Goal: Check status: Check status

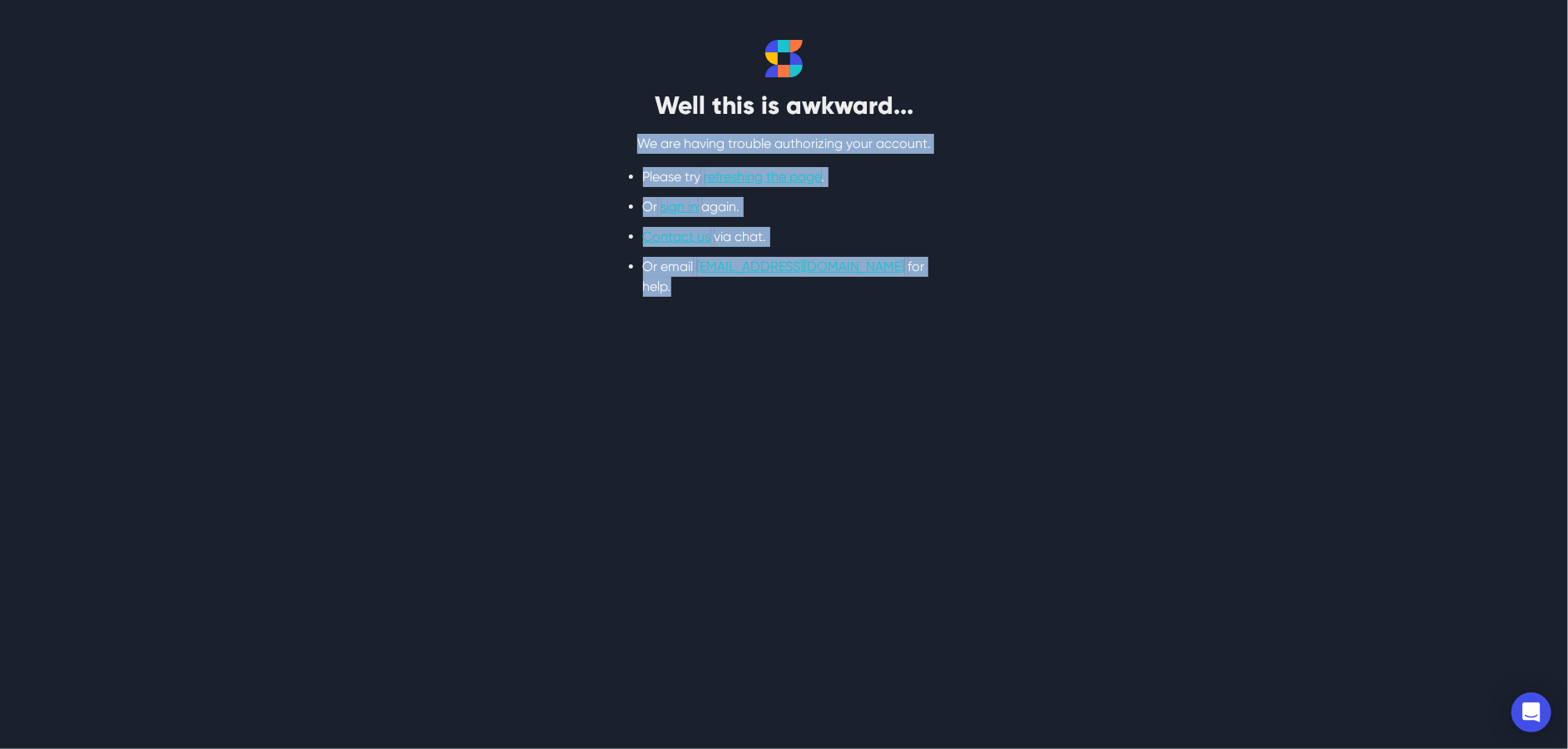
drag, startPoint x: 635, startPoint y: 152, endPoint x: 936, endPoint y: 294, distance: 332.8
click at [936, 294] on section "Well this is awkward... We are having trouble authorizing your account. Please …" at bounding box center [784, 168] width 1568 height 336
drag, startPoint x: 936, startPoint y: 294, endPoint x: 832, endPoint y: 78, distance: 239.7
click at [832, 78] on section "Well this is awkward... We are having trouble authorizing your account. Please …" at bounding box center [784, 168] width 1568 height 336
